Goal: Task Accomplishment & Management: Manage account settings

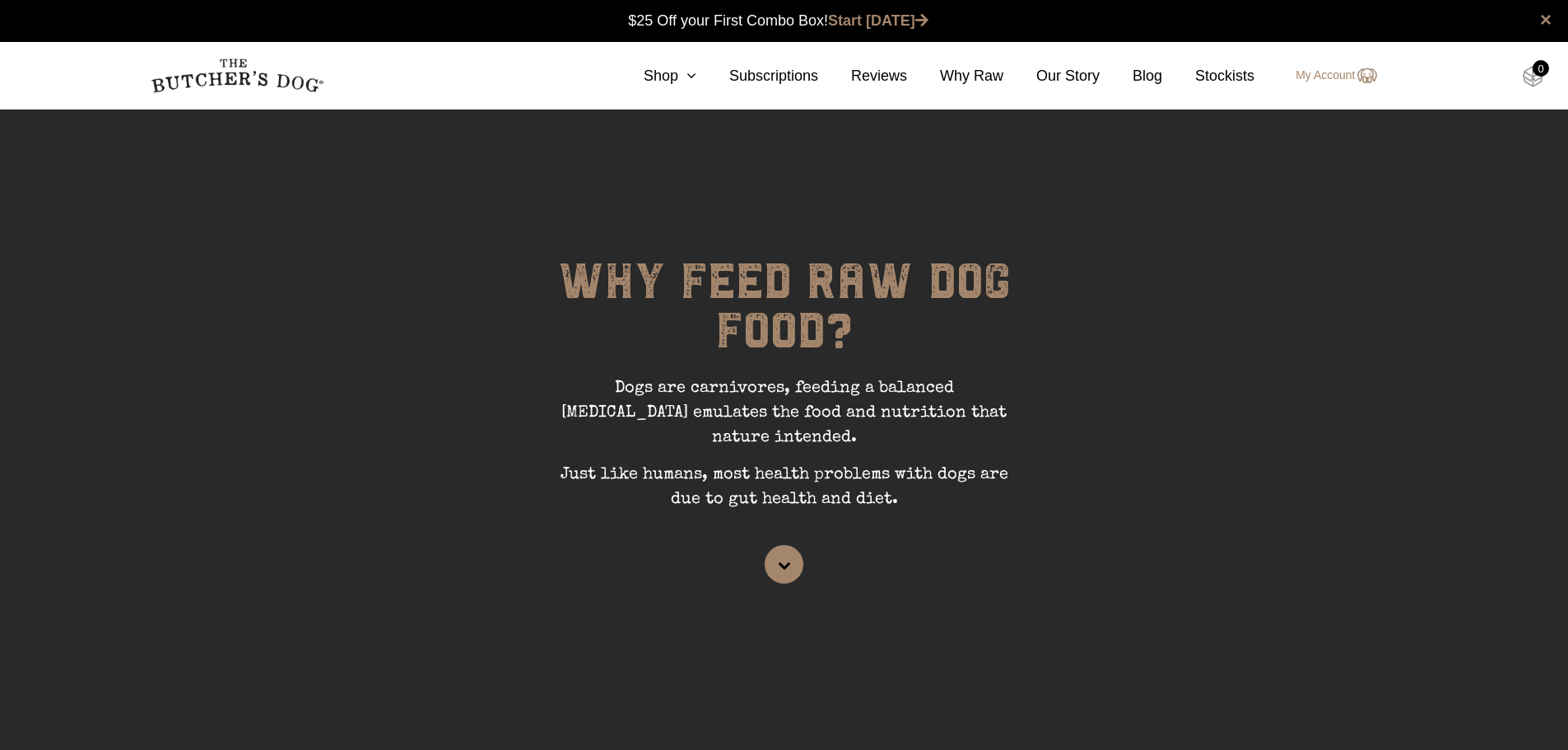
click at [1531, 76] on img at bounding box center [1533, 76] width 20 height 21
click at [1302, 71] on link "My Account" at bounding box center [1328, 75] width 98 height 20
click at [1310, 74] on link "My Account" at bounding box center [1328, 75] width 98 height 20
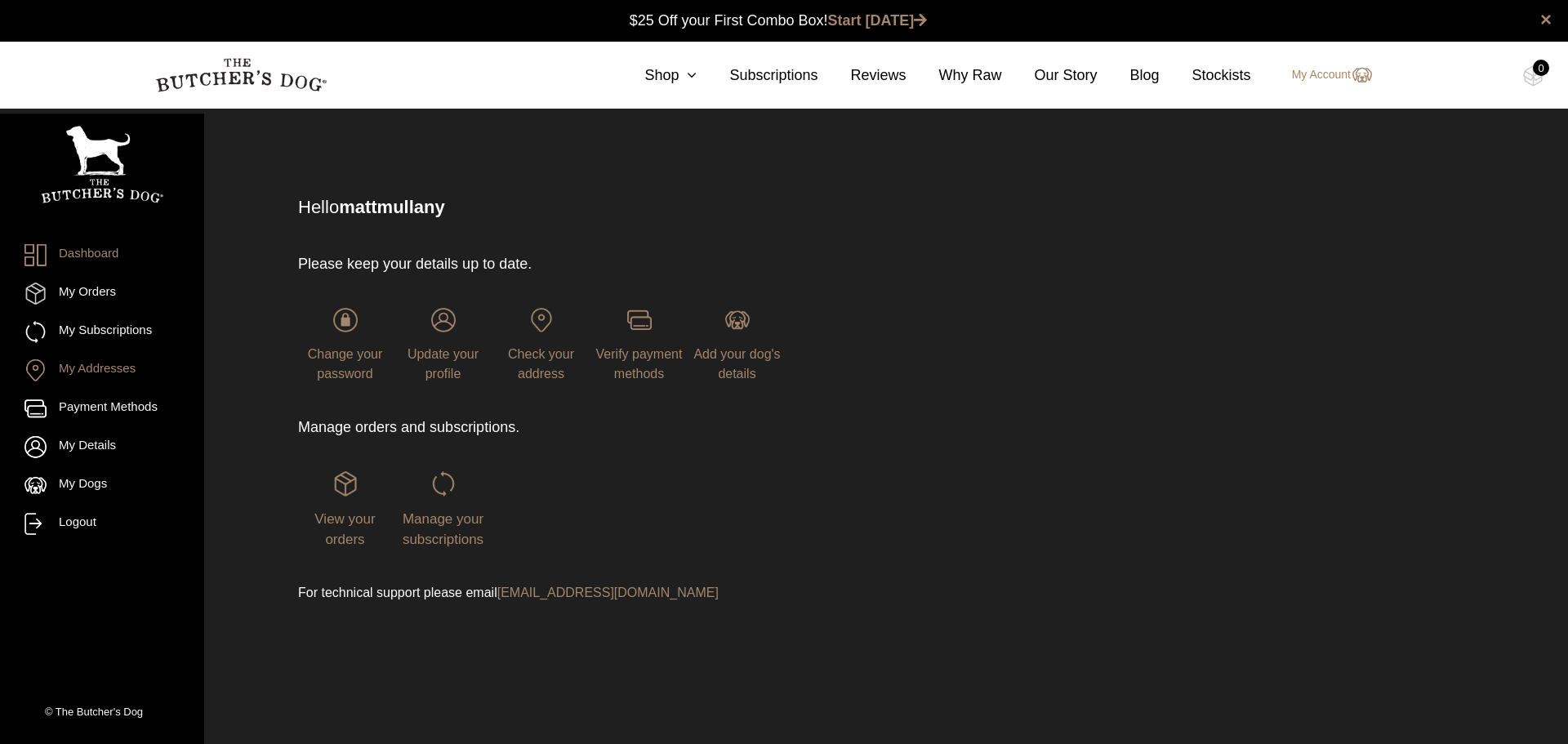
click at [106, 368] on link "My Addresses" at bounding box center [102, 369] width 155 height 22
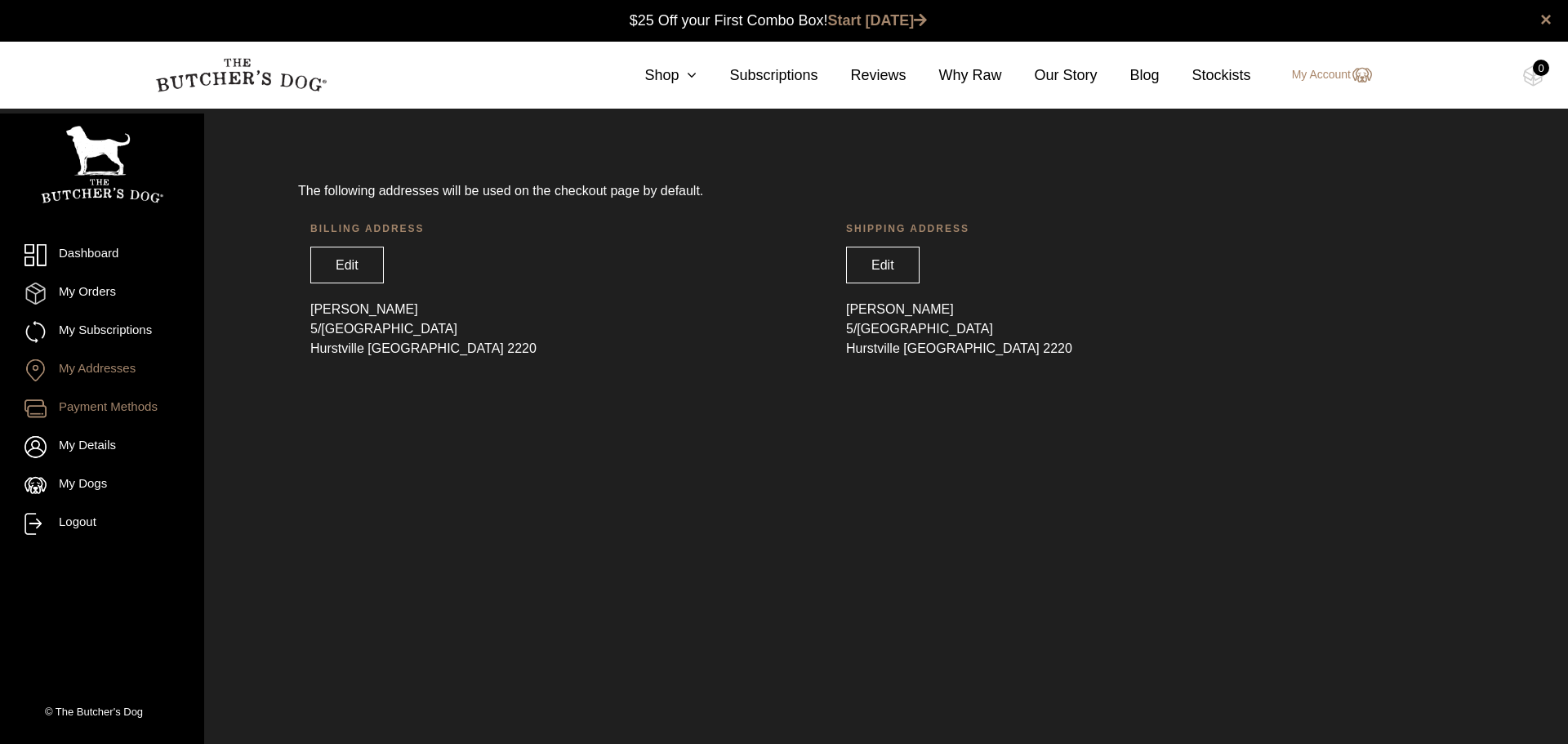
click at [116, 403] on link "Payment Methods" at bounding box center [102, 408] width 155 height 22
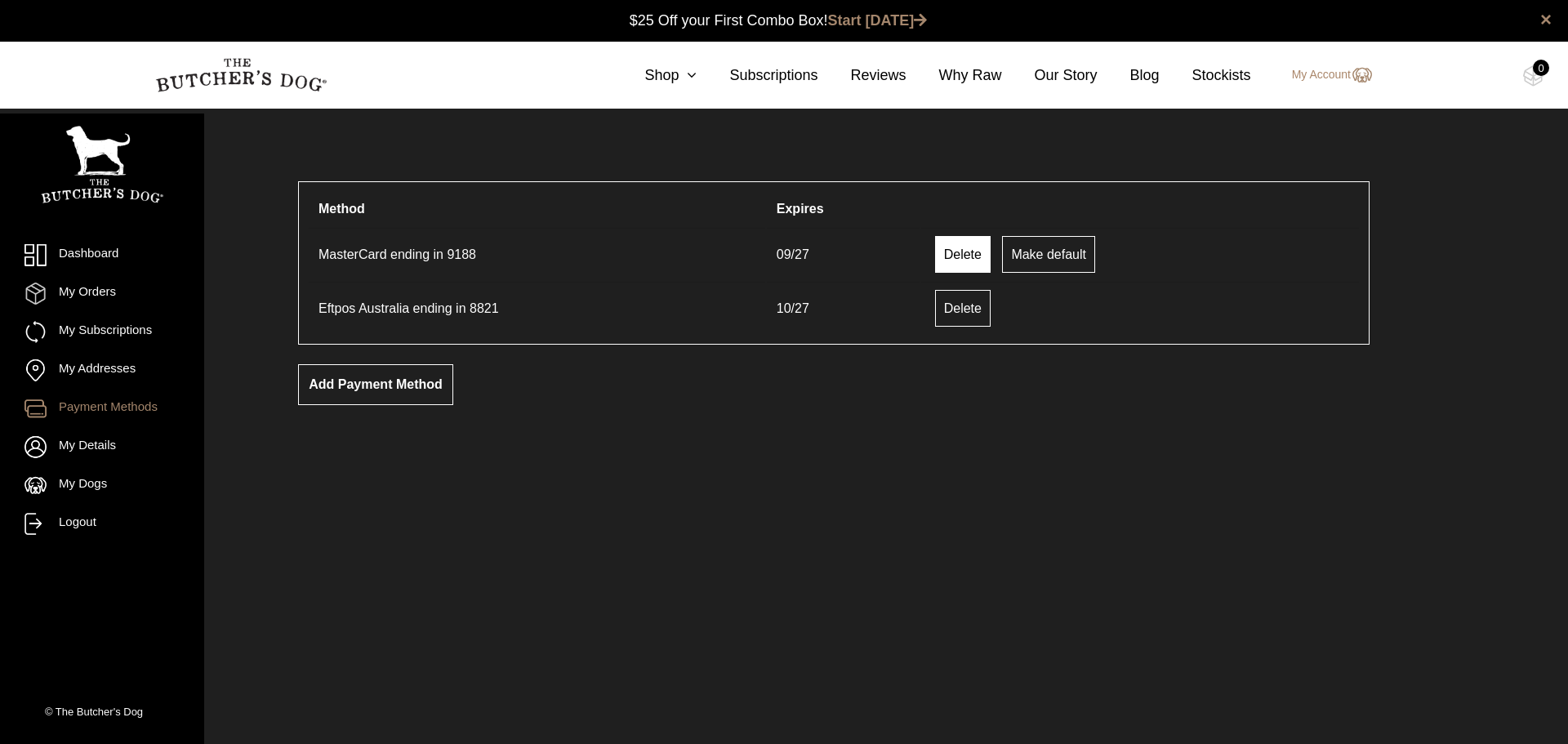
click at [960, 255] on link "Delete" at bounding box center [963, 254] width 55 height 37
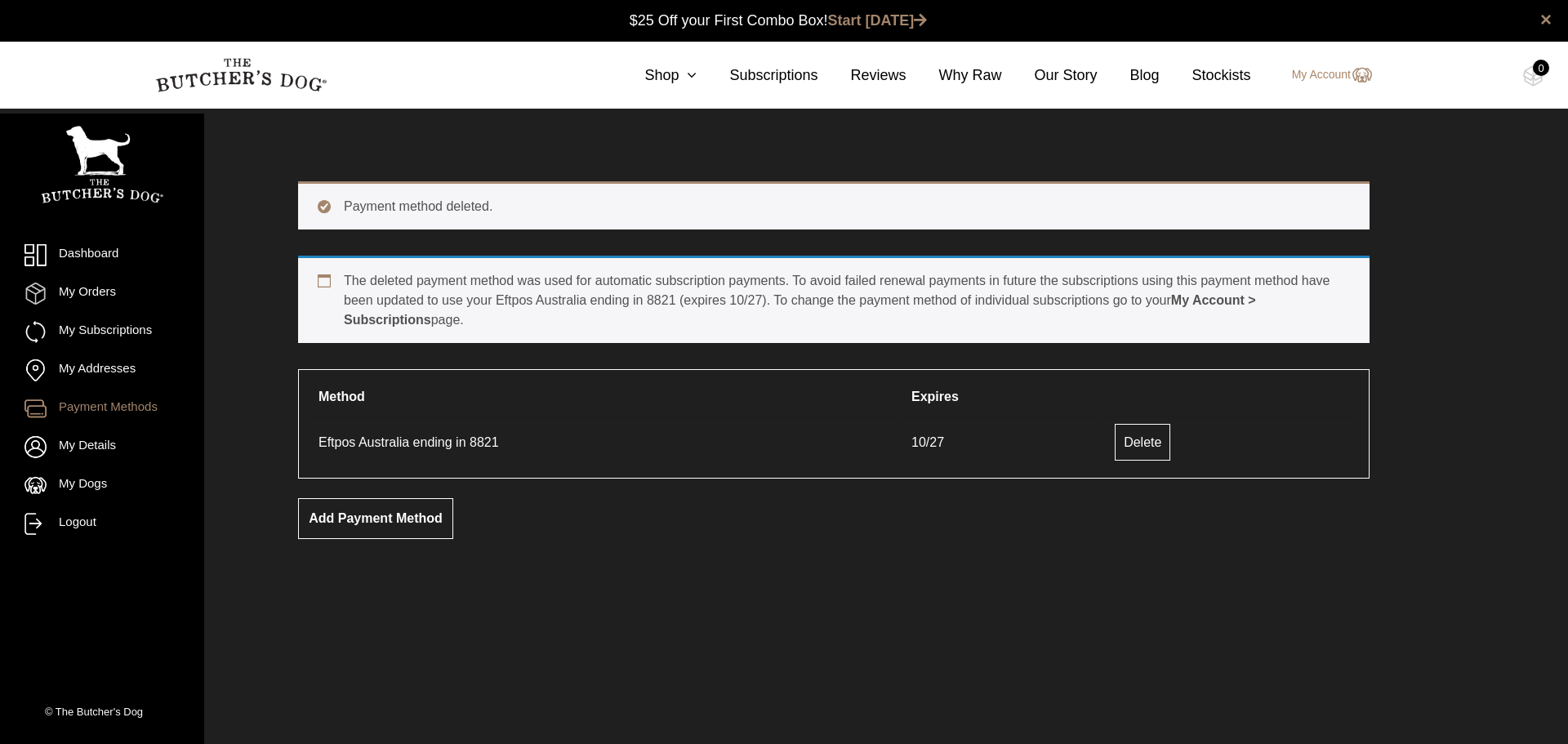
drag, startPoint x: 618, startPoint y: 277, endPoint x: 686, endPoint y: 316, distance: 78.4
click at [686, 316] on div "The deleted payment method was used for automatic subscription payments. To avo…" at bounding box center [834, 299] width 1072 height 87
click at [683, 317] on div "The deleted payment method was used for automatic subscription payments. To avo…" at bounding box center [834, 299] width 1072 height 87
drag, startPoint x: 602, startPoint y: 298, endPoint x: 648, endPoint y: 322, distance: 51.9
click at [648, 322] on div "The deleted payment method was used for automatic subscription payments. To avo…" at bounding box center [834, 299] width 1072 height 87
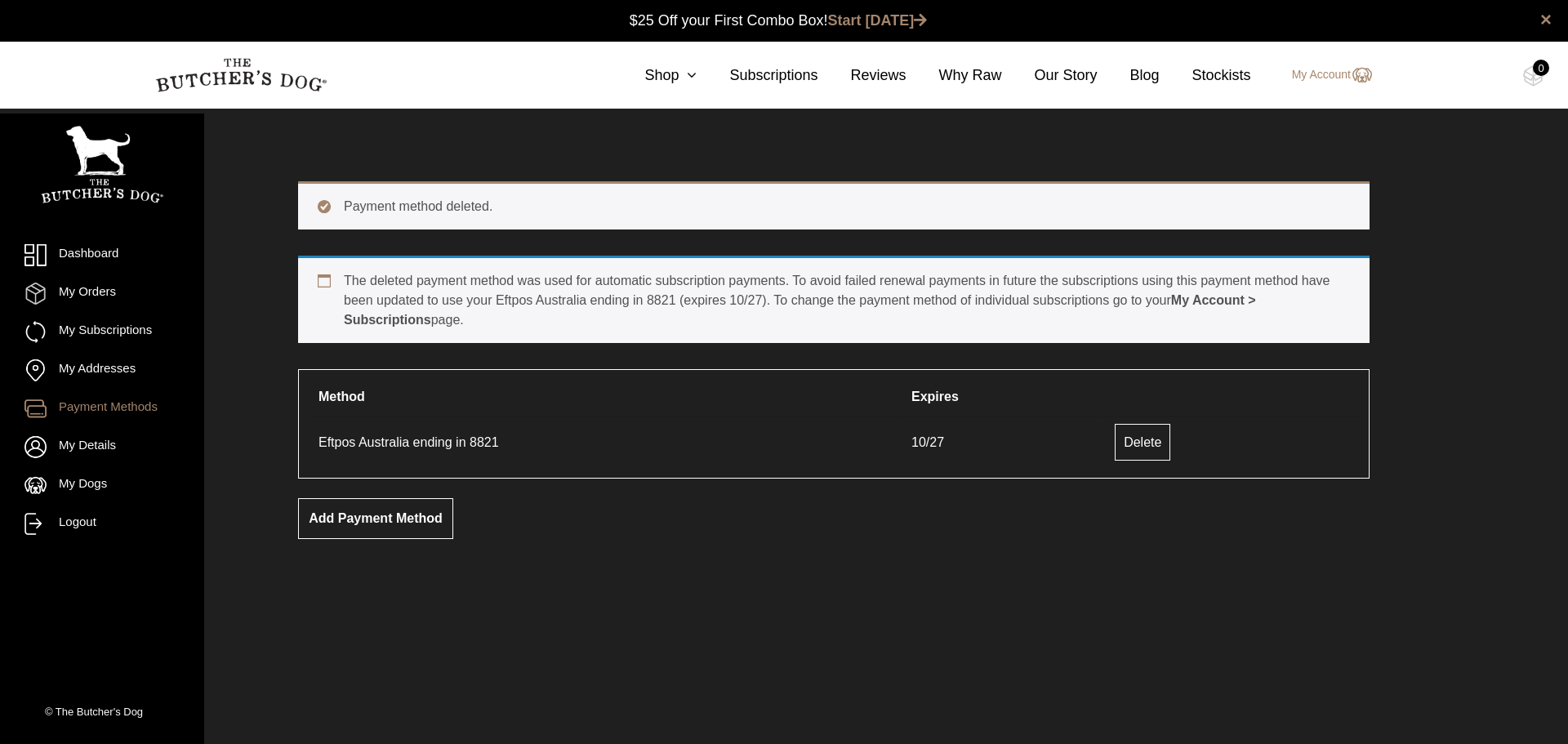
click at [648, 326] on div "The deleted payment method was used for automatic subscription payments. To avo…" at bounding box center [834, 299] width 1072 height 87
click at [160, 320] on ul "Dashboard My Orders My Subscriptions My Addresses Payment Methods My Details My…" at bounding box center [102, 390] width 155 height 290
click at [135, 328] on link "My Subscriptions" at bounding box center [102, 332] width 155 height 22
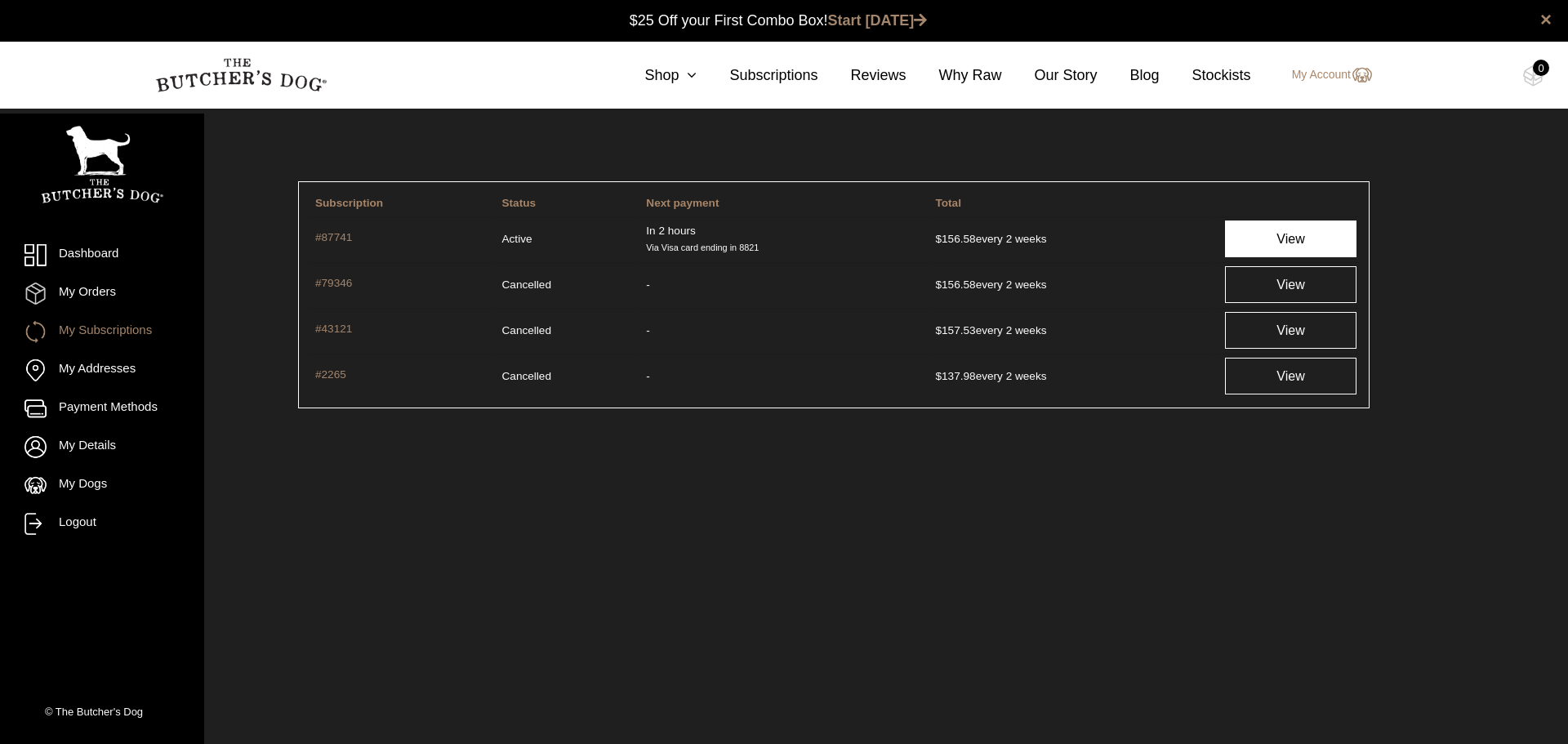
click at [1261, 241] on link "View" at bounding box center [1290, 239] width 131 height 37
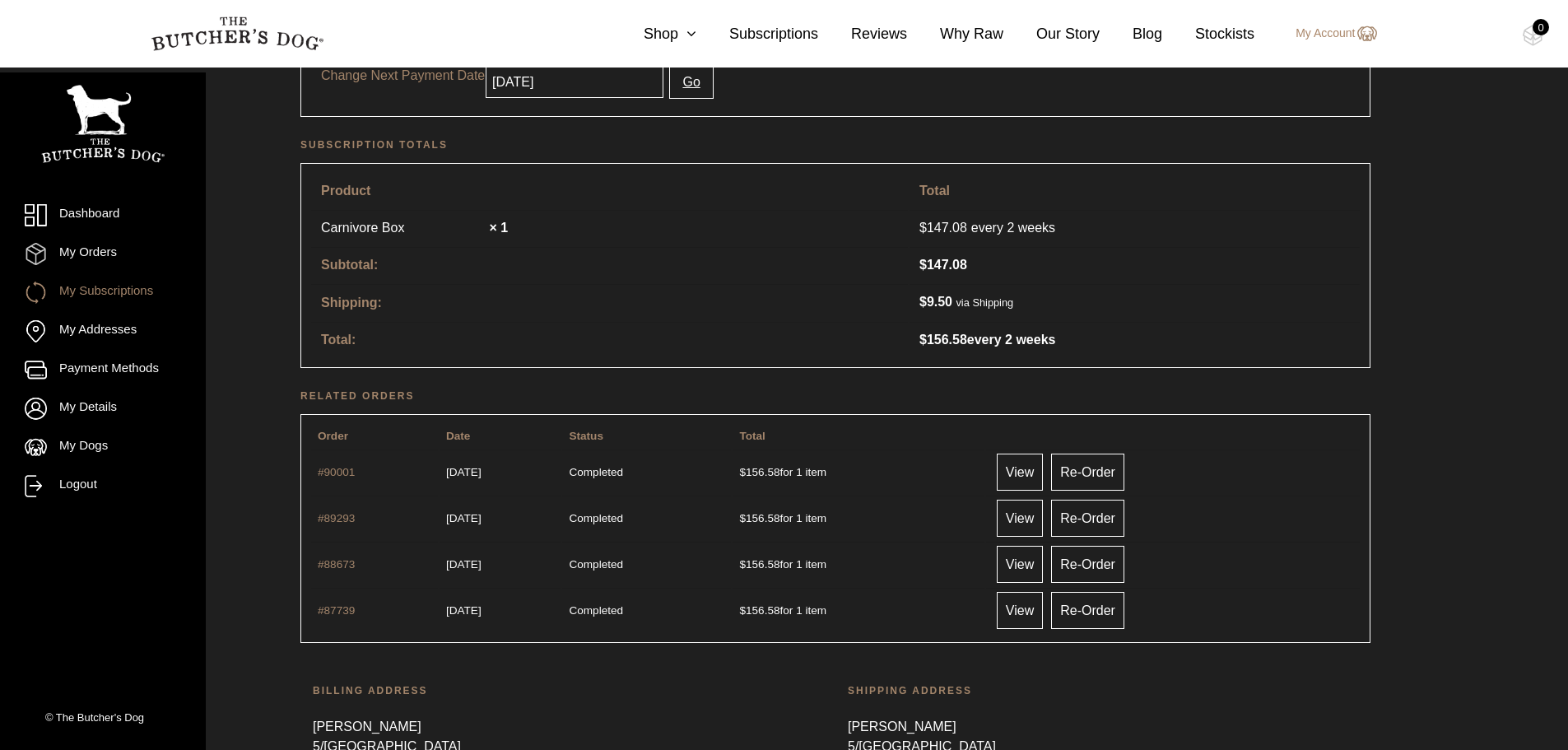
scroll to position [647, 0]
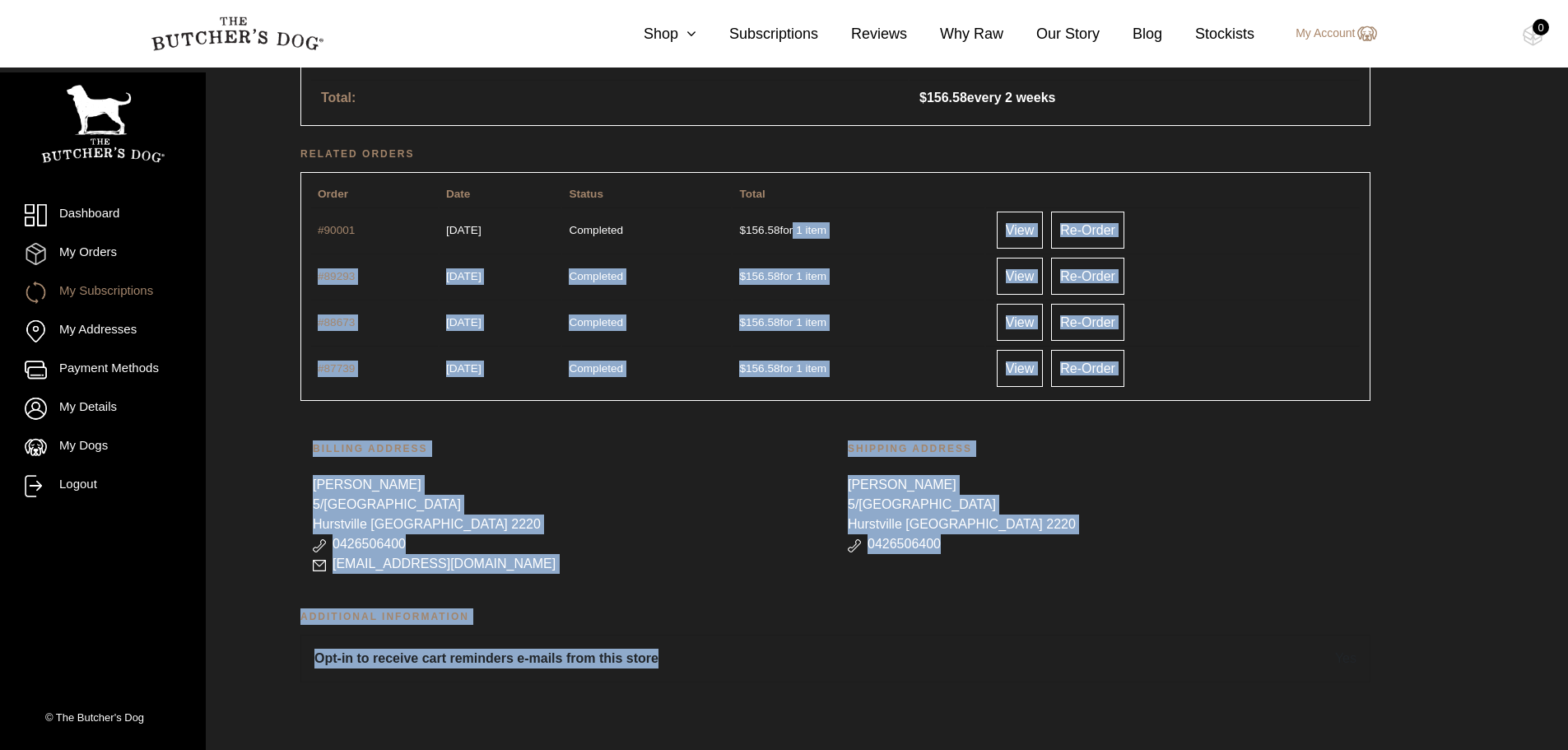
drag, startPoint x: 1262, startPoint y: 637, endPoint x: 831, endPoint y: 198, distance: 615.2
click at [827, 203] on div "Status Active Start date [DATE] Last order date [DATE] Next payment date In 2 h…" at bounding box center [835, 125] width 1235 height 1250
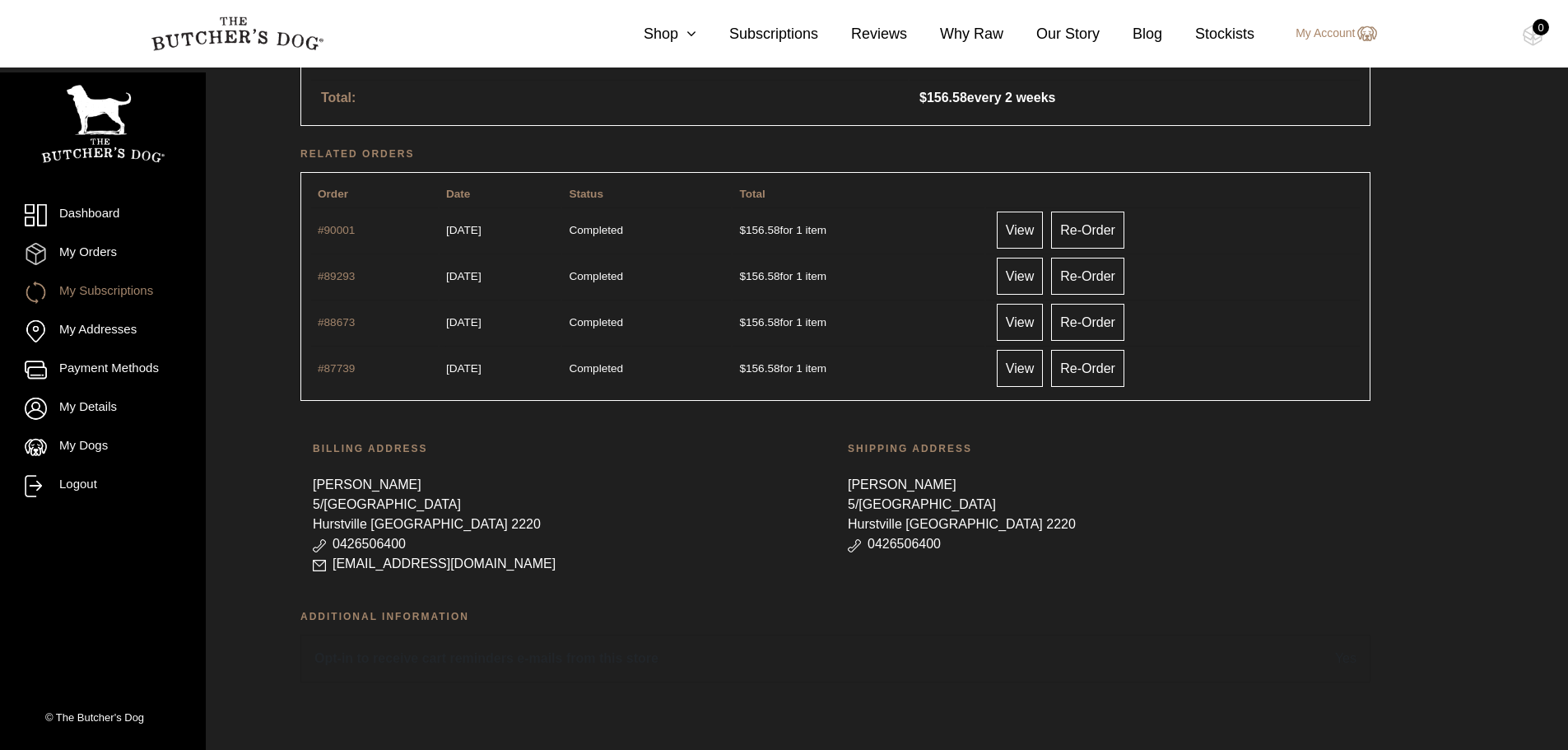
click at [831, 198] on th "Total" at bounding box center [858, 194] width 251 height 23
